Goal: Task Accomplishment & Management: Use online tool/utility

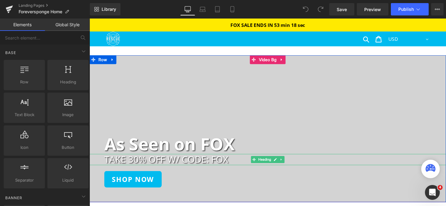
drag, startPoint x: 160, startPoint y: 169, endPoint x: 138, endPoint y: 170, distance: 21.7
click at [160, 169] on h2 "TAKE 30% OFF W/ CODE: FOX" at bounding box center [284, 166] width 359 height 11
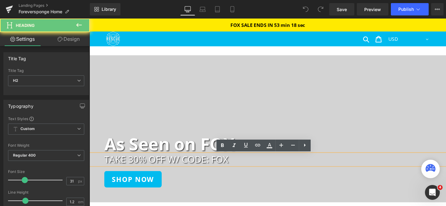
click at [137, 169] on h2 "TAKE 30% OFF W/ CODE: FOX" at bounding box center [284, 166] width 359 height 11
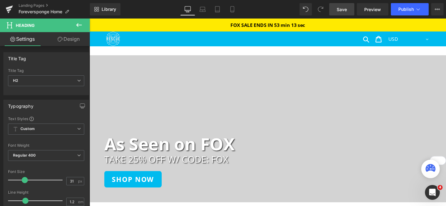
click at [338, 11] on span "Save" at bounding box center [341, 9] width 10 height 6
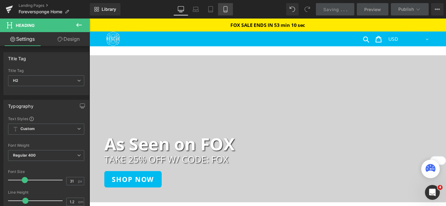
click at [226, 9] on icon at bounding box center [225, 9] width 6 height 6
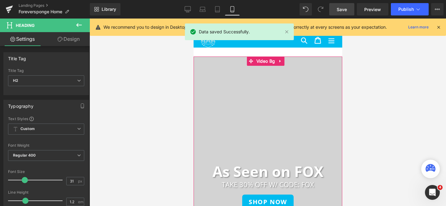
scroll to position [1, 0]
click at [245, 182] on h2 "TAKE 30% OFF W/ CODE: FOX" at bounding box center [267, 184] width 149 height 8
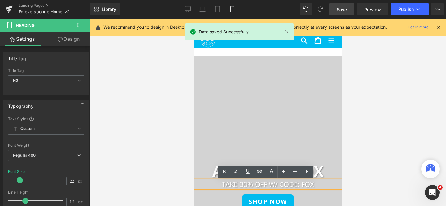
click at [242, 185] on h2 "TAKE 30% OFF W/ CODE: FOX" at bounding box center [267, 184] width 149 height 8
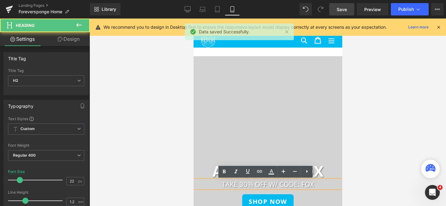
click at [245, 184] on h2 "TAKE 30% OFF W/ CODE: FOX" at bounding box center [267, 184] width 149 height 8
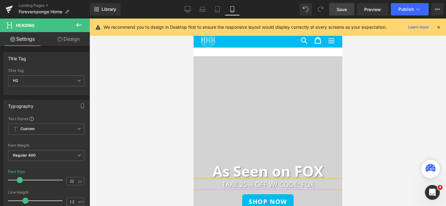
click at [339, 15] on link "Save" at bounding box center [341, 9] width 25 height 12
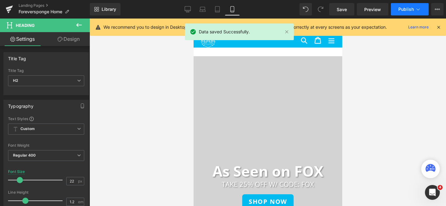
click at [404, 9] on span "Publish" at bounding box center [405, 9] width 15 height 5
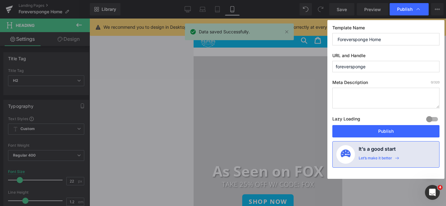
click at [373, 134] on button "Publish" at bounding box center [385, 131] width 107 height 12
